Goal: Task Accomplishment & Management: Use online tool/utility

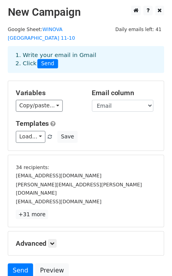
scroll to position [50, 0]
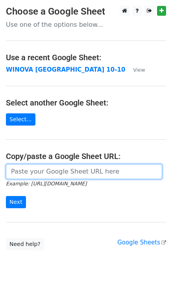
click at [41, 177] on input "url" at bounding box center [84, 171] width 156 height 15
paste input "[URL][DOMAIN_NAME]"
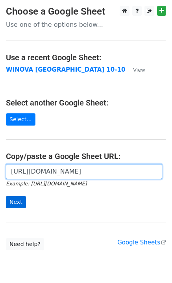
scroll to position [0, 174]
type input "[URL][DOMAIN_NAME]"
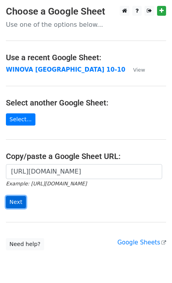
scroll to position [0, 0]
click at [14, 199] on input "Next" at bounding box center [16, 202] width 20 height 12
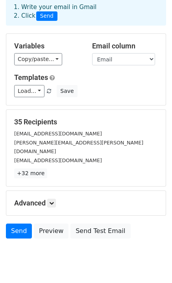
scroll to position [53, 0]
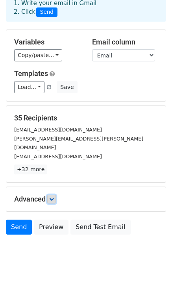
click at [50, 195] on link at bounding box center [51, 199] width 9 height 9
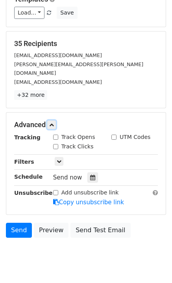
scroll to position [129, 0]
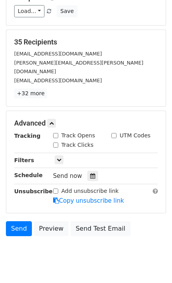
click at [56, 133] on input "Track Opens" at bounding box center [55, 135] width 5 height 5
checkbox input "true"
click at [57, 141] on div "Track Clicks" at bounding box center [73, 145] width 41 height 8
click at [57, 142] on input "Track Clicks" at bounding box center [55, 144] width 5 height 5
checkbox input "true"
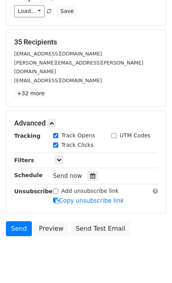
click at [79, 82] on div "35 Recipients mauriciomurillo2004@icloud.com ortiz.pablo.po33.po@gmail.com vite…" at bounding box center [85, 68] width 159 height 77
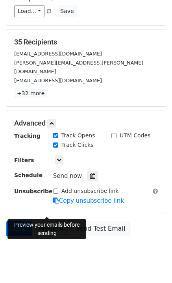
click at [43, 221] on link "Preview" at bounding box center [51, 228] width 35 height 15
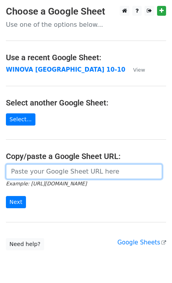
click at [19, 171] on input "url" at bounding box center [84, 171] width 156 height 15
paste input "https://docs.google.com/spreadsheets/d/1D5RjRKBktd75wTkXPipbBHJHrOg0cJ_vmNegKWs…"
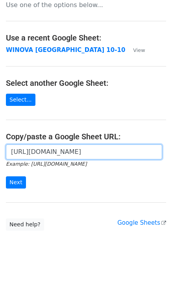
scroll to position [29, 0]
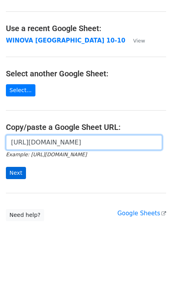
type input "https://docs.google.com/spreadsheets/d/1D5RjRKBktd75wTkXPipbBHJHrOg0cJ_vmNegKWs…"
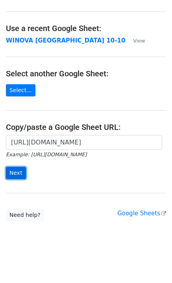
scroll to position [0, 0]
click at [17, 171] on input "Next" at bounding box center [16, 173] width 20 height 12
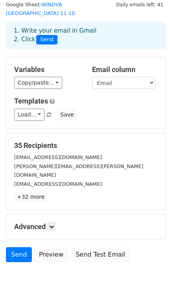
scroll to position [53, 0]
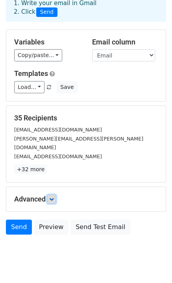
click at [50, 195] on link at bounding box center [51, 199] width 9 height 9
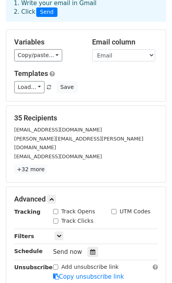
click at [58, 207] on div "Track Opens" at bounding box center [74, 211] width 42 height 8
click at [53, 209] on input "Track Opens" at bounding box center [55, 211] width 5 height 5
checkbox input "true"
click at [55, 217] on div "Track Clicks" at bounding box center [73, 221] width 41 height 8
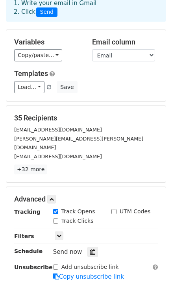
click at [58, 217] on div "Track Clicks" at bounding box center [73, 221] width 41 height 8
click at [56, 218] on input "Track Clicks" at bounding box center [55, 220] width 5 height 5
checkbox input "true"
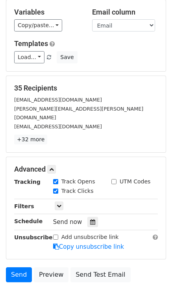
scroll to position [129, 0]
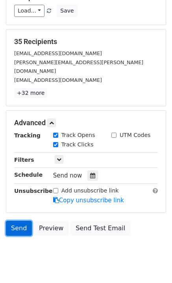
click at [12, 221] on link "Send" at bounding box center [19, 228] width 26 height 15
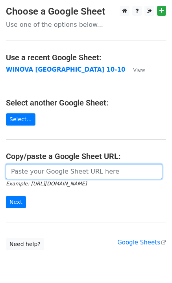
click at [35, 176] on input "url" at bounding box center [84, 171] width 156 height 15
paste input "https://docs.google.com/spreadsheets/d/1D5RjRKBktd75wTkXPipbBHJHrOg0cJ_vmNegKWs…"
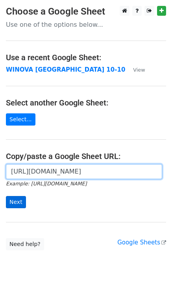
type input "https://docs.google.com/spreadsheets/d/1D5RjRKBktd75wTkXPipbBHJHrOg0cJ_vmNegKWs…"
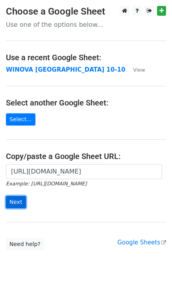
scroll to position [0, 0]
click at [16, 200] on input "Next" at bounding box center [16, 202] width 20 height 12
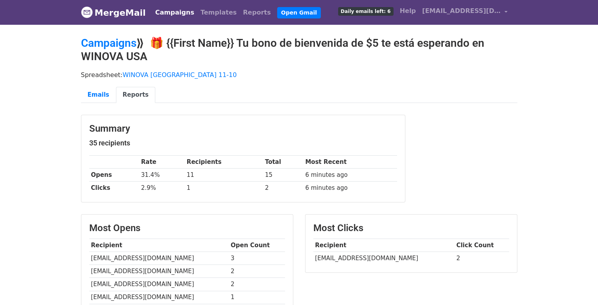
scroll to position [39, 0]
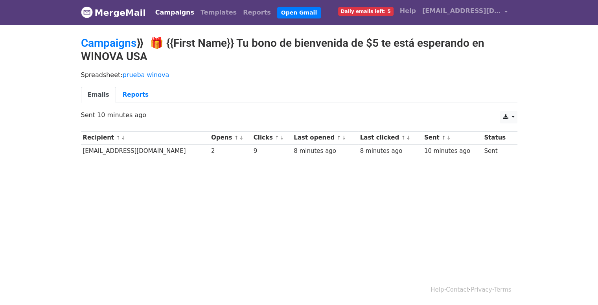
click at [206, 185] on body "MergeMail Campaigns Templates Reports Open Gmail Daily emails left: 5 Help [EMA…" at bounding box center [299, 97] width 598 height 195
